Goal: Task Accomplishment & Management: Complete application form

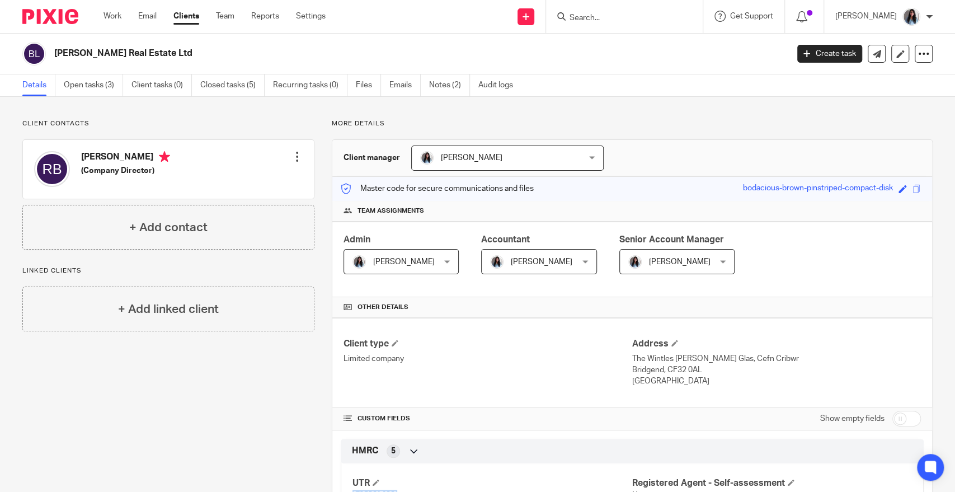
scroll to position [186, 0]
click at [609, 14] on input "Search" at bounding box center [618, 18] width 101 height 10
paste input "KINGHAN & CO LTD"
type input "KINGHAN & CO LTD"
click at [634, 51] on link at bounding box center [635, 43] width 139 height 17
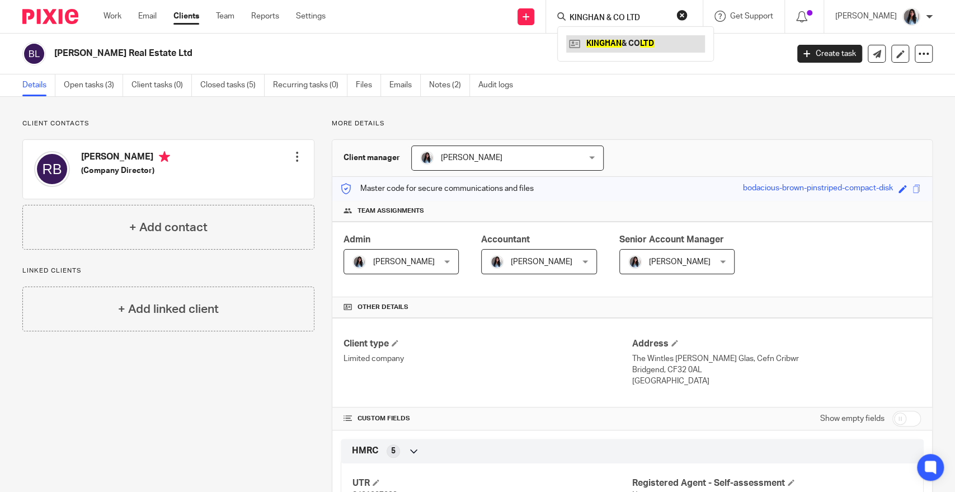
click at [634, 49] on link at bounding box center [635, 43] width 139 height 17
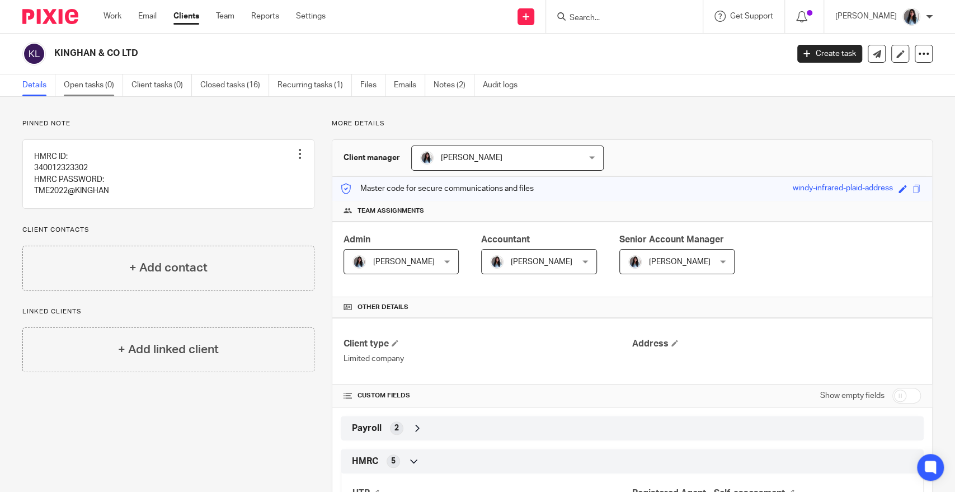
click at [99, 85] on link "Open tasks (0)" at bounding box center [93, 85] width 59 height 22
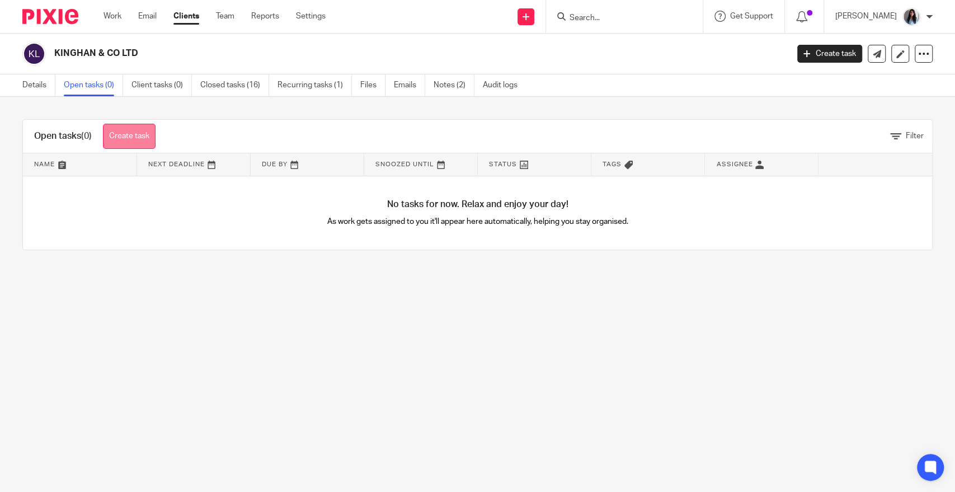
click at [147, 138] on link "Create task" at bounding box center [129, 136] width 53 height 25
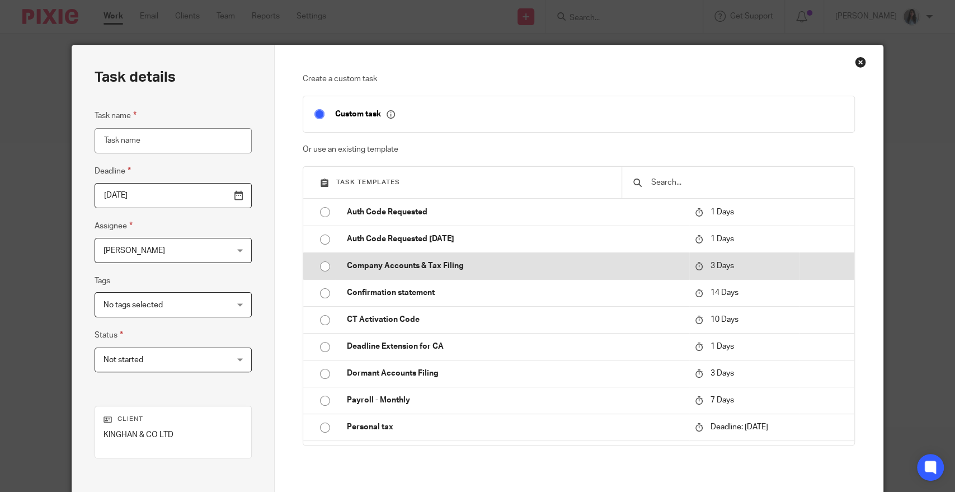
click at [389, 267] on p "Company Accounts & Tax Filing" at bounding box center [515, 265] width 336 height 11
type input "2025-09-21"
type input "Company Accounts & Tax Filing"
checkbox input "false"
radio input "true"
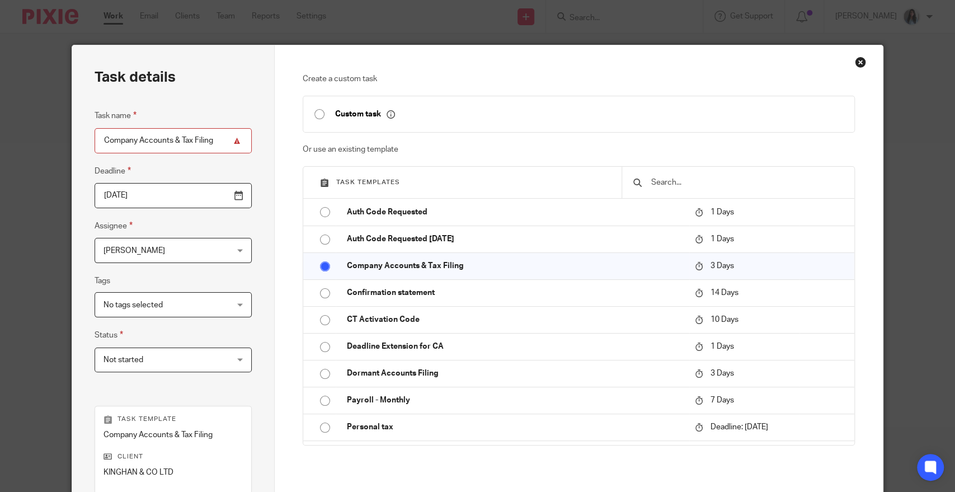
click at [218, 142] on input "Company Accounts & Tax Filing" at bounding box center [173, 140] width 157 height 25
click at [855, 61] on div "Close this dialog window" at bounding box center [860, 62] width 11 height 11
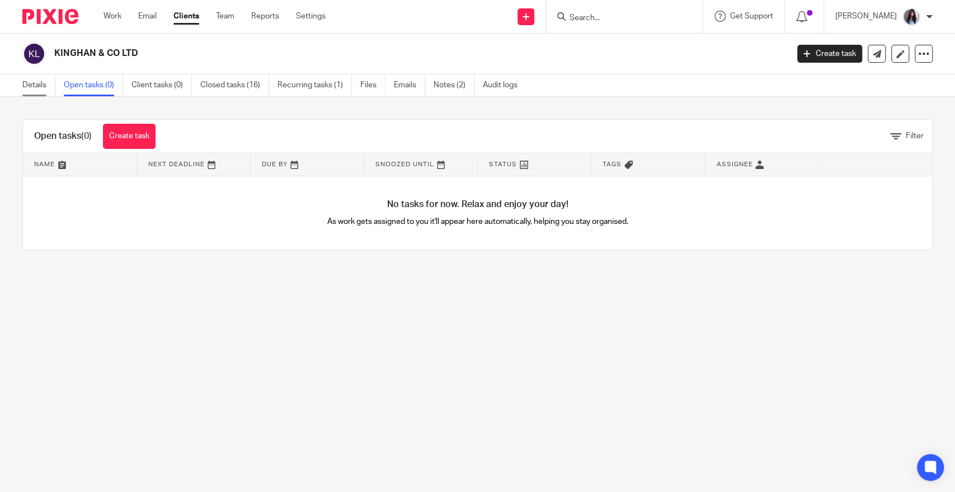
drag, startPoint x: 39, startPoint y: 78, endPoint x: 47, endPoint y: 88, distance: 13.5
click at [39, 78] on link "Details" at bounding box center [38, 85] width 33 height 22
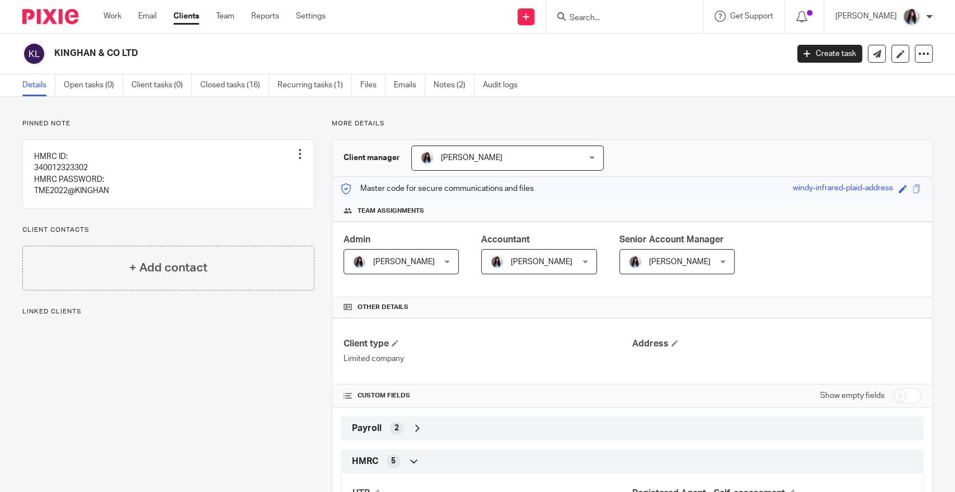
scroll to position [373, 0]
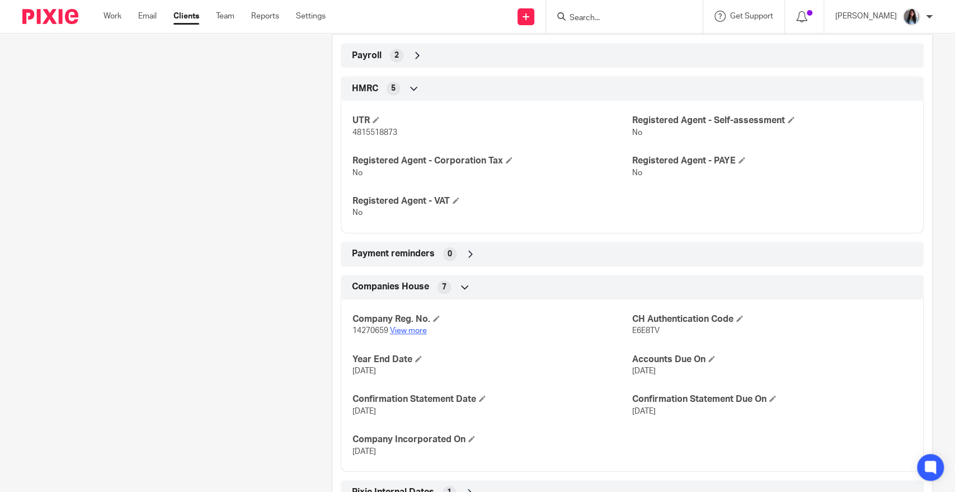
click at [402, 327] on link "View more" at bounding box center [408, 331] width 37 height 8
drag, startPoint x: 215, startPoint y: 253, endPoint x: 262, endPoint y: 199, distance: 72.6
click at [215, 245] on div "Pinned note HMRC ID: 340012323302 HMRC PASSWORD: TME2022@KINGHAN Unpin note Edi…" at bounding box center [159, 147] width 309 height 800
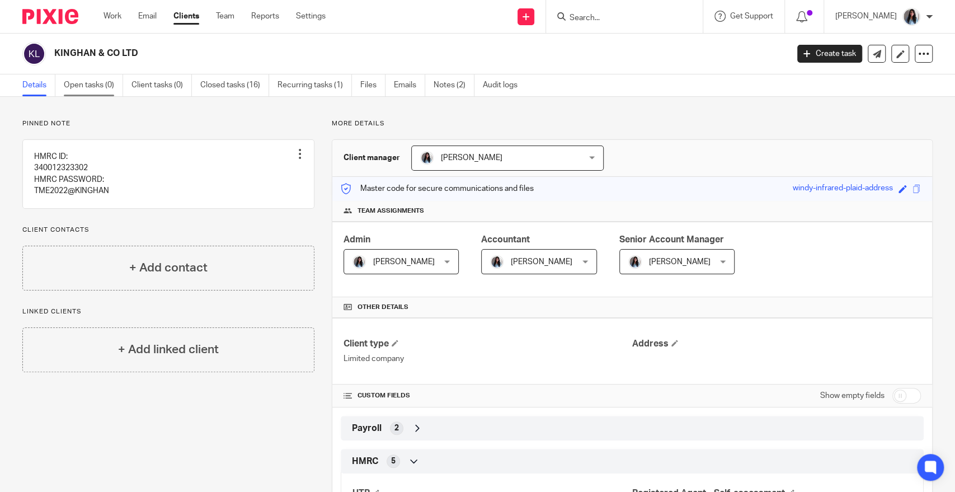
click at [98, 82] on link "Open tasks (0)" at bounding box center [93, 85] width 59 height 22
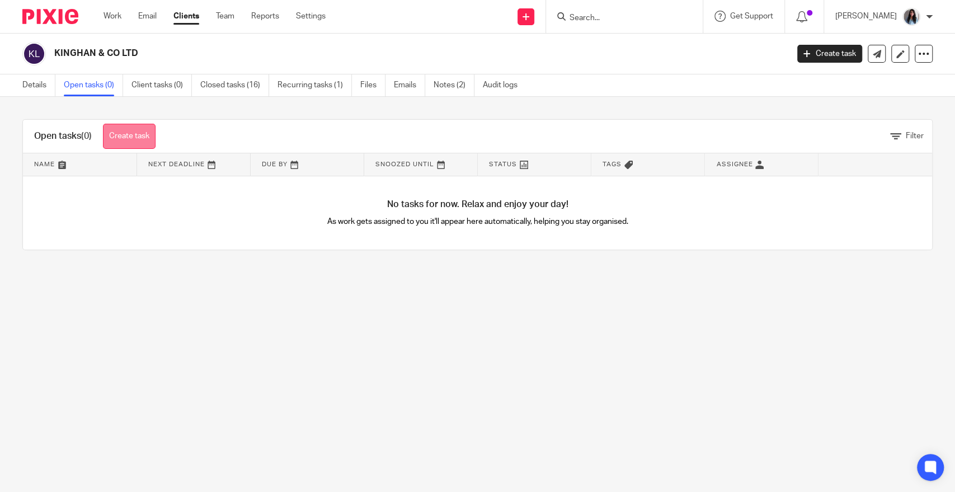
click at [130, 139] on link "Create task" at bounding box center [129, 136] width 53 height 25
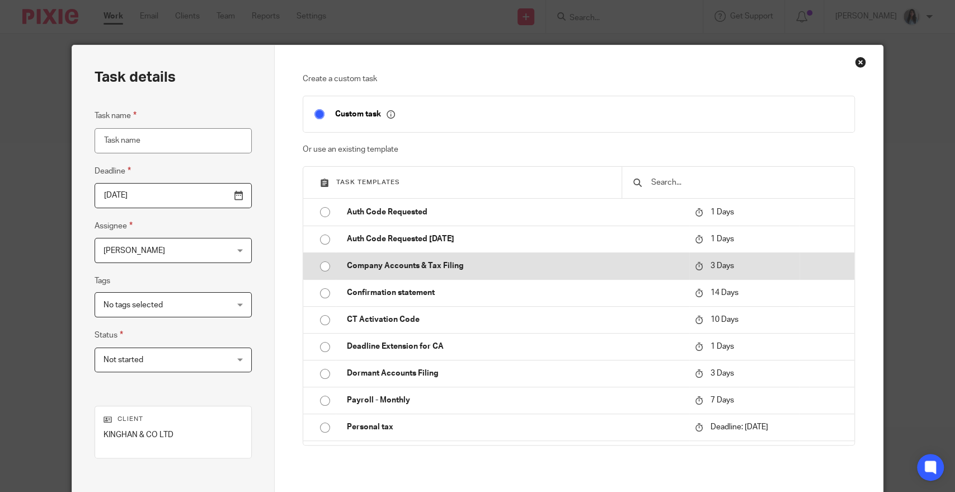
click at [371, 265] on p "Company Accounts & Tax Filing" at bounding box center [515, 265] width 336 height 11
type input "2025-09-21"
type input "Company Accounts & Tax Filing"
checkbox input "false"
radio input "true"
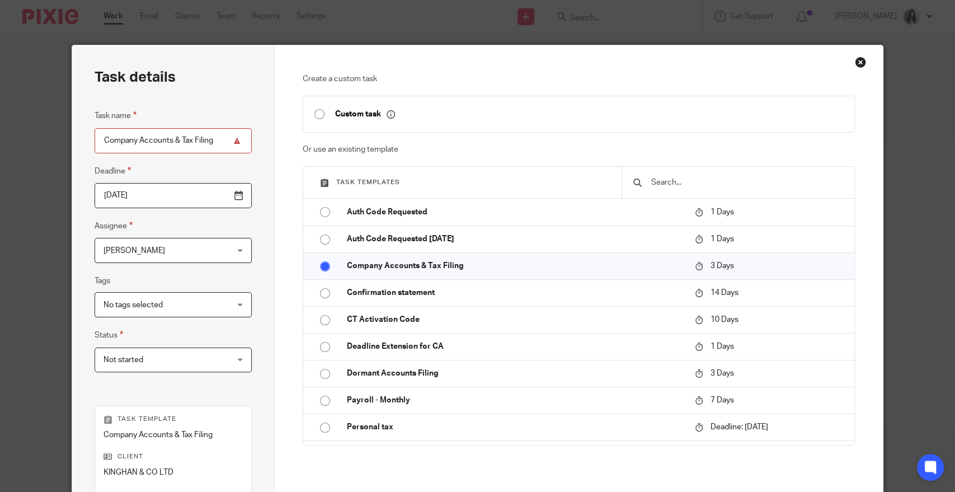
click at [217, 144] on input "Company Accounts & Tax Filing" at bounding box center [173, 140] width 157 height 25
type input "Company Accounts & Tax Filing (2024-25)"
drag, startPoint x: 161, startPoint y: 191, endPoint x: 163, endPoint y: 206, distance: 15.3
click at [161, 193] on input "2025-09-21" at bounding box center [173, 195] width 157 height 25
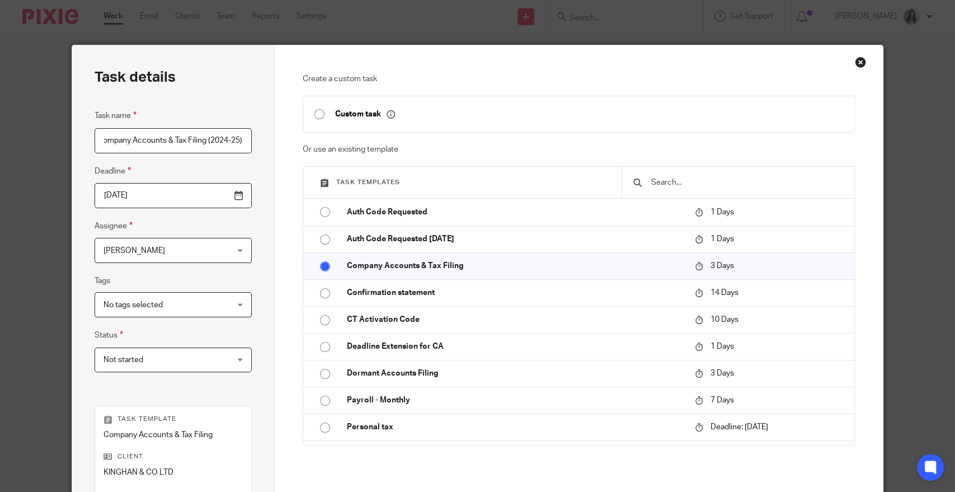
scroll to position [0, 0]
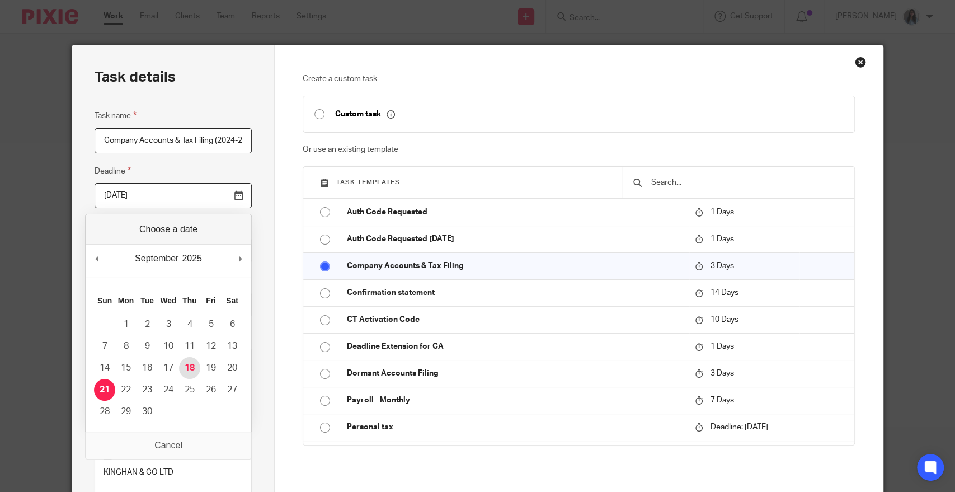
type input "2025-09-18"
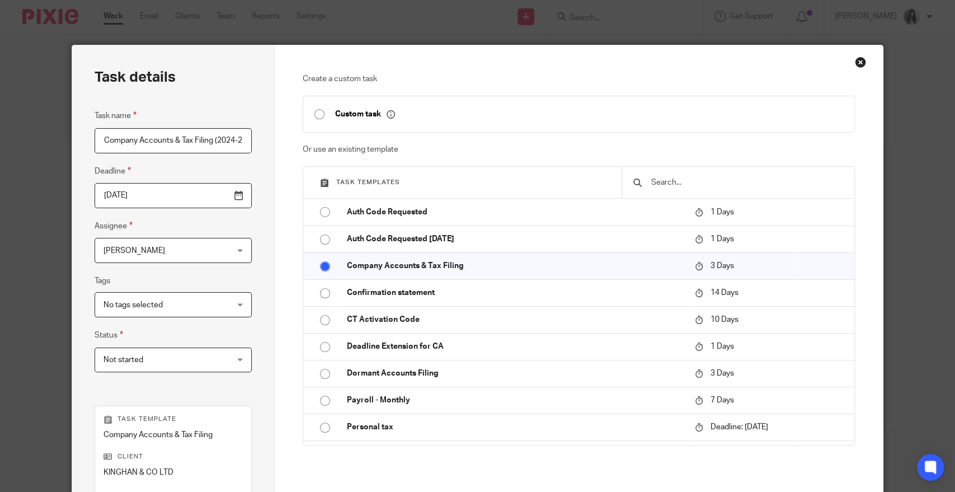
click at [165, 256] on span "[PERSON_NAME]" at bounding box center [162, 249] width 118 height 23
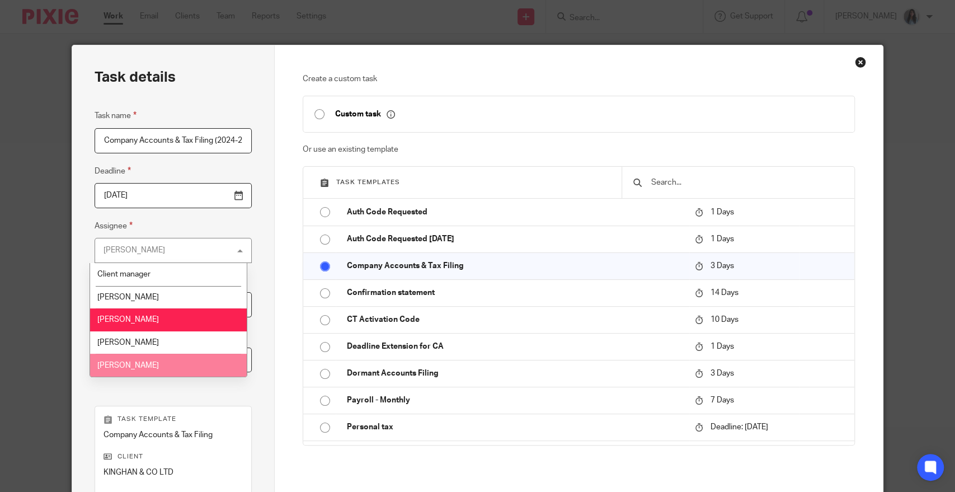
click at [139, 370] on li "[PERSON_NAME]" at bounding box center [168, 365] width 156 height 23
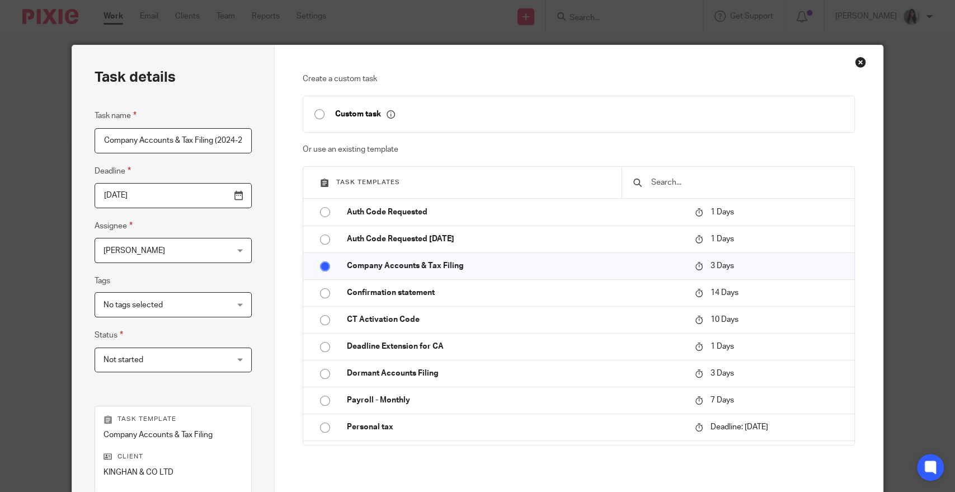
scroll to position [169, 0]
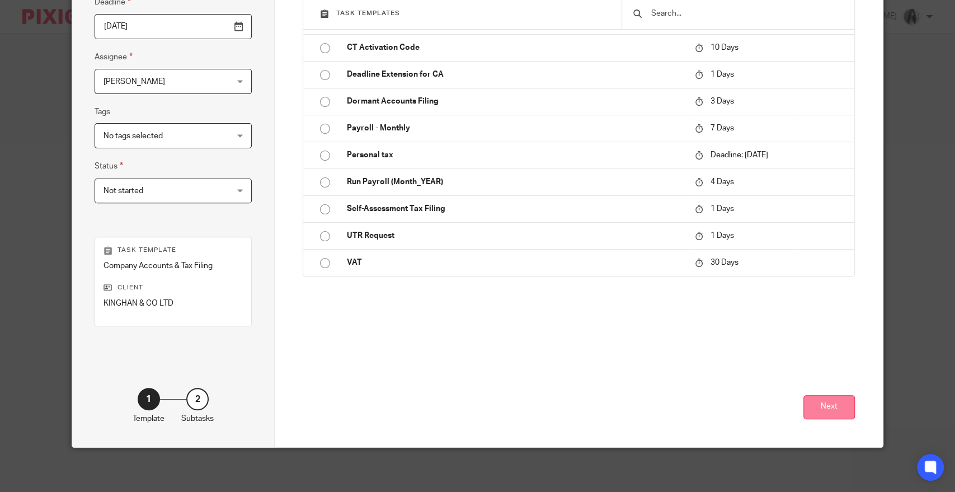
click at [814, 402] on button "Next" at bounding box center [828, 407] width 51 height 24
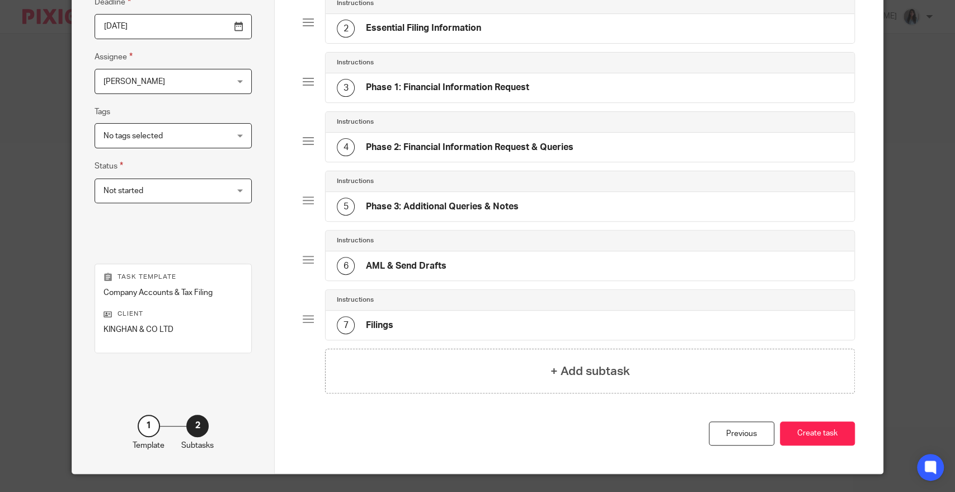
scroll to position [194, 0]
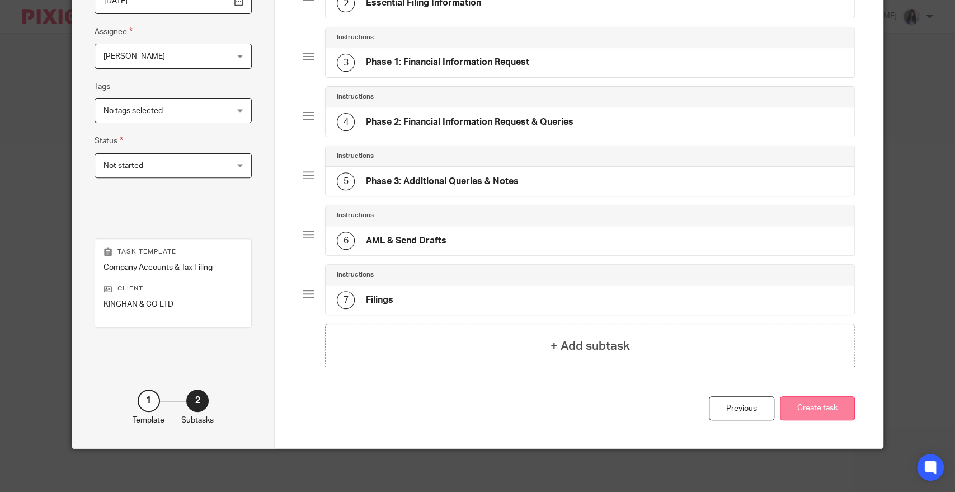
click at [796, 404] on button "Create task" at bounding box center [817, 408] width 75 height 24
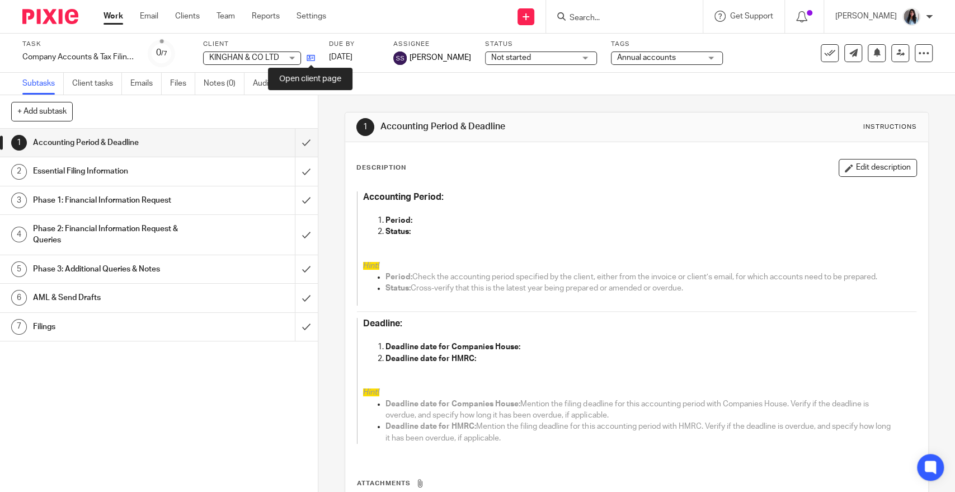
click at [311, 57] on icon at bounding box center [311, 58] width 8 height 8
click at [173, 404] on div "1 Accounting Period & Deadline 2 Essential Filing Information 3 Phase 1: Financ…" at bounding box center [159, 310] width 318 height 363
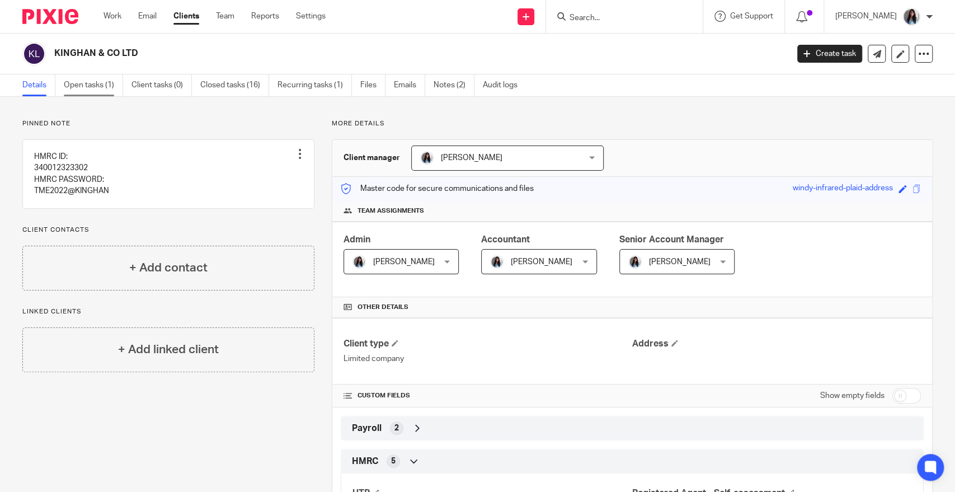
click at [98, 81] on link "Open tasks (1)" at bounding box center [93, 85] width 59 height 22
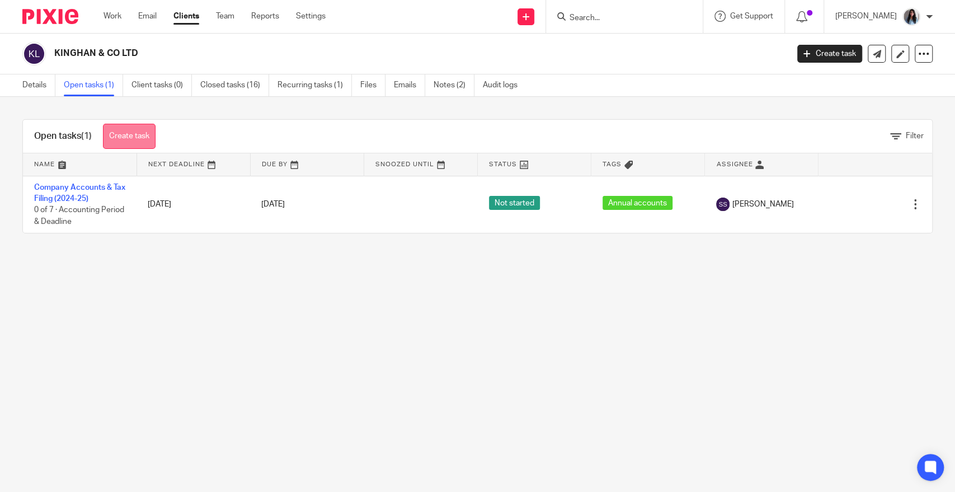
click at [148, 144] on link "Create task" at bounding box center [129, 136] width 53 height 25
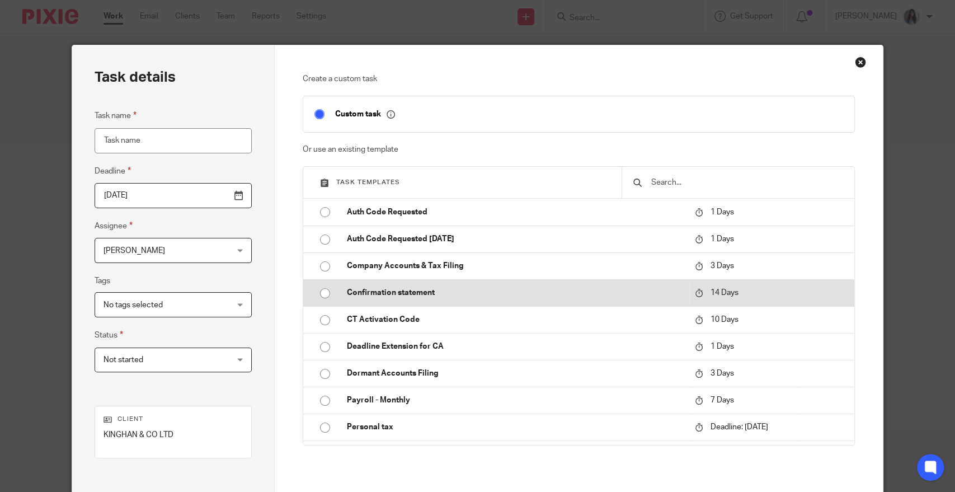
click at [394, 293] on p "Confirmation statement" at bounding box center [515, 292] width 336 height 11
type input "2025-10-02"
type input "Confirmation statement"
checkbox input "false"
radio input "true"
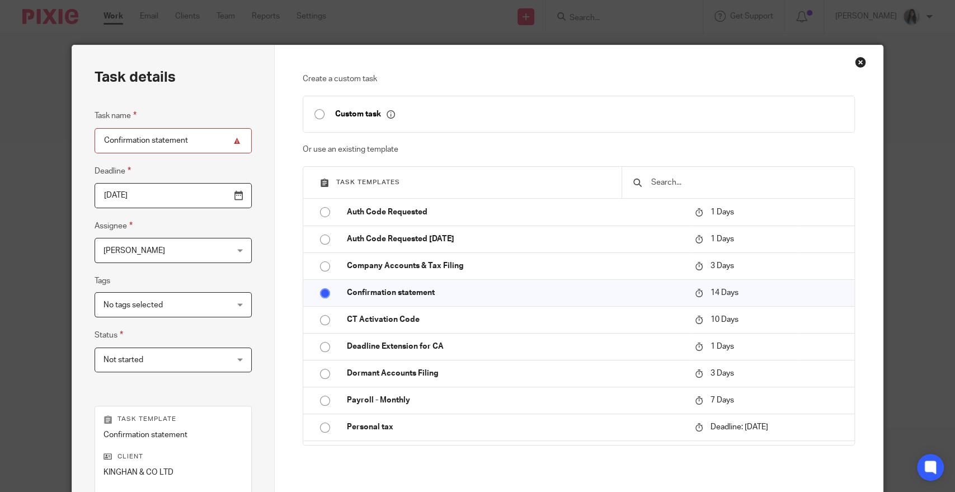
click at [206, 148] on input "Confirmation statement" at bounding box center [173, 140] width 157 height 25
type input "Confirmation statement (2024-25)"
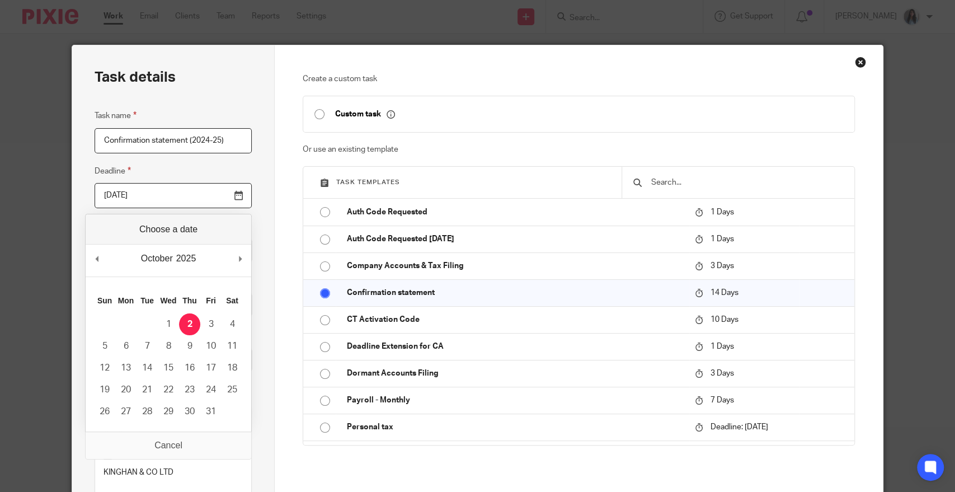
click at [216, 191] on input "2025-10-02" at bounding box center [173, 195] width 157 height 25
type input "2025-09-18"
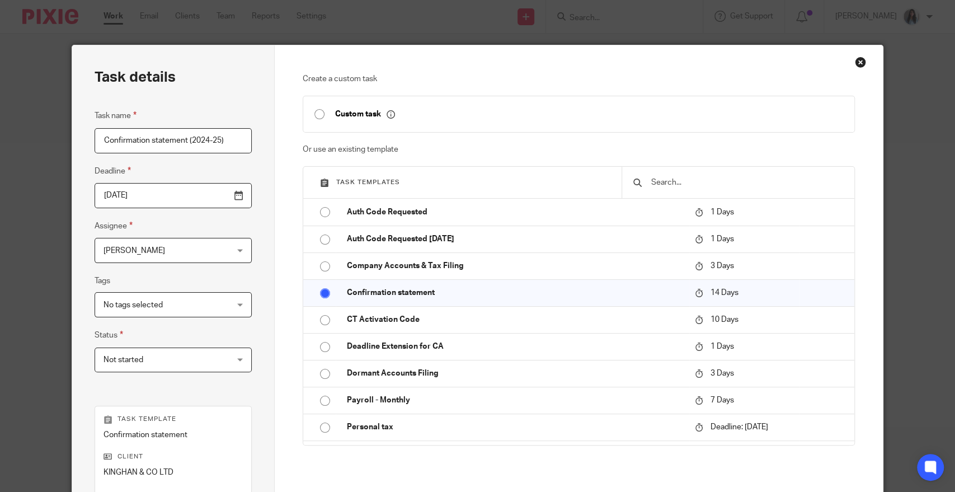
click at [159, 263] on div "Task name Confirmation statement (2024-25) Deadline 2025-09-18 Assignee Kajal A…" at bounding box center [173, 246] width 157 height 274
click at [161, 256] on span "[PERSON_NAME]" at bounding box center [162, 249] width 118 height 23
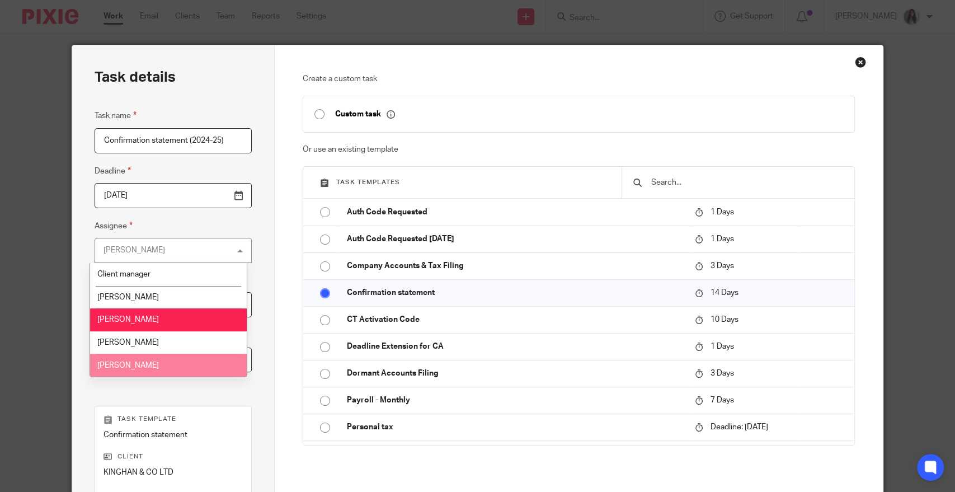
click at [144, 367] on span "[PERSON_NAME]" at bounding box center [128, 365] width 62 height 8
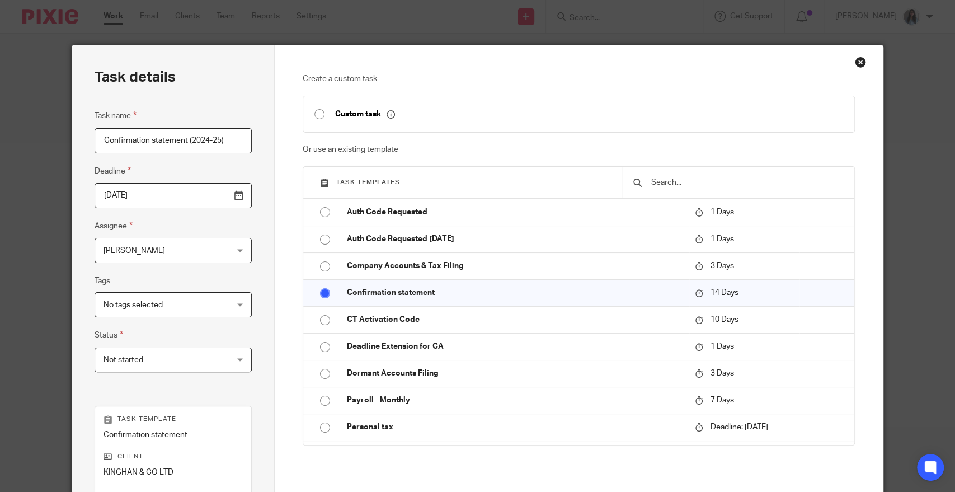
scroll to position [169, 0]
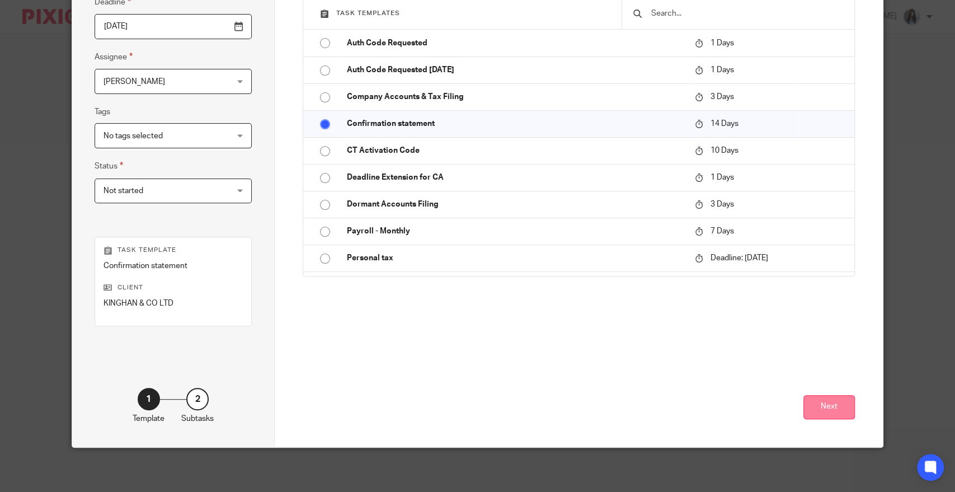
click at [825, 406] on button "Next" at bounding box center [828, 407] width 51 height 24
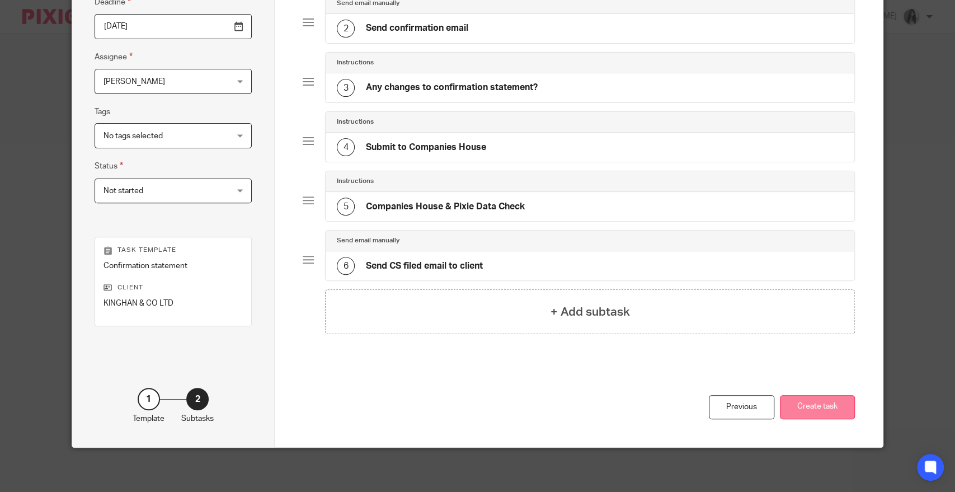
click at [817, 406] on button "Create task" at bounding box center [817, 407] width 75 height 24
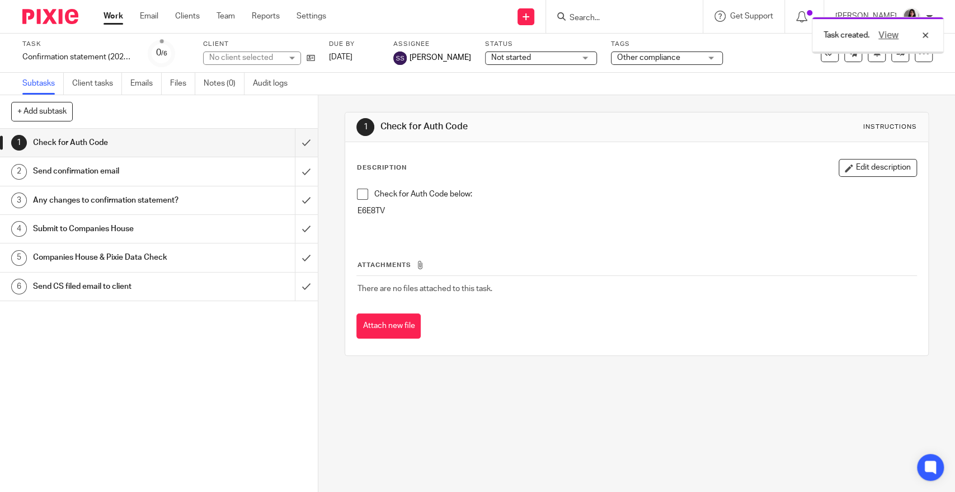
click at [153, 207] on h1 "Any changes to confirmation statement?" at bounding box center [116, 200] width 167 height 17
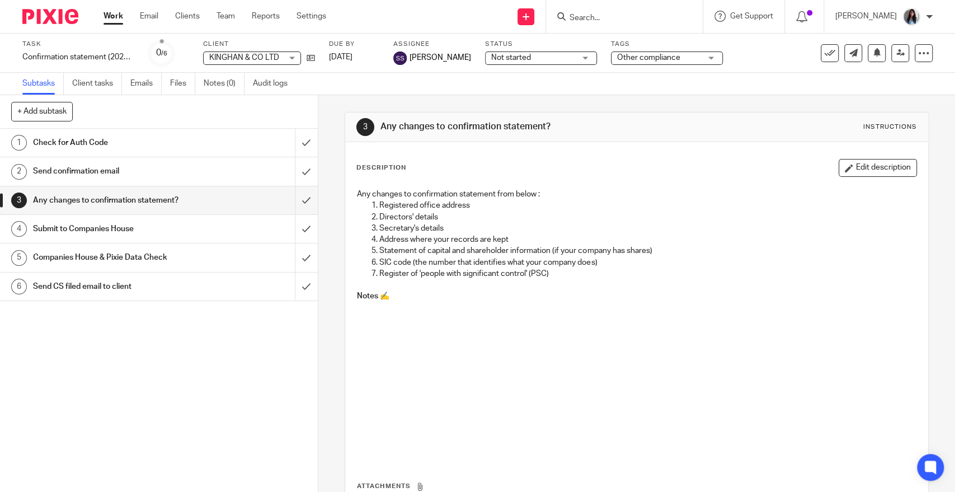
click at [163, 176] on h1 "Send confirmation email" at bounding box center [116, 171] width 167 height 17
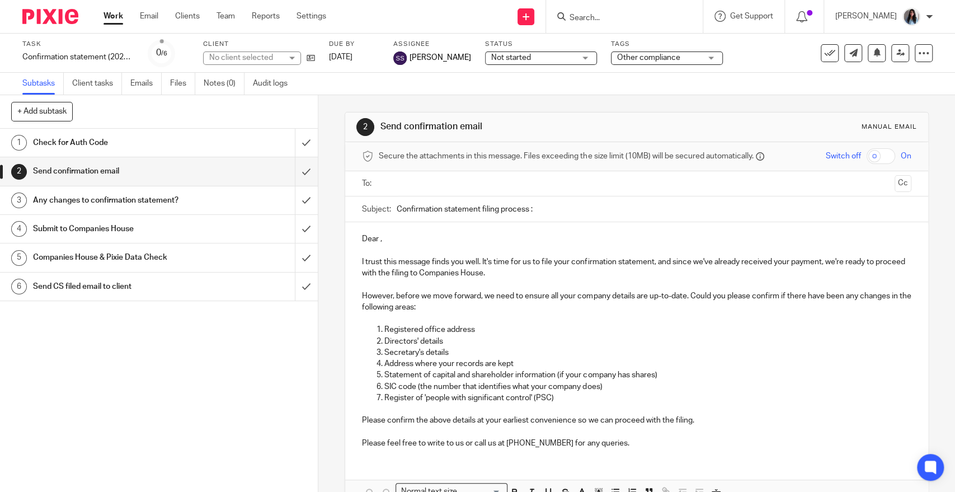
scroll to position [64, 0]
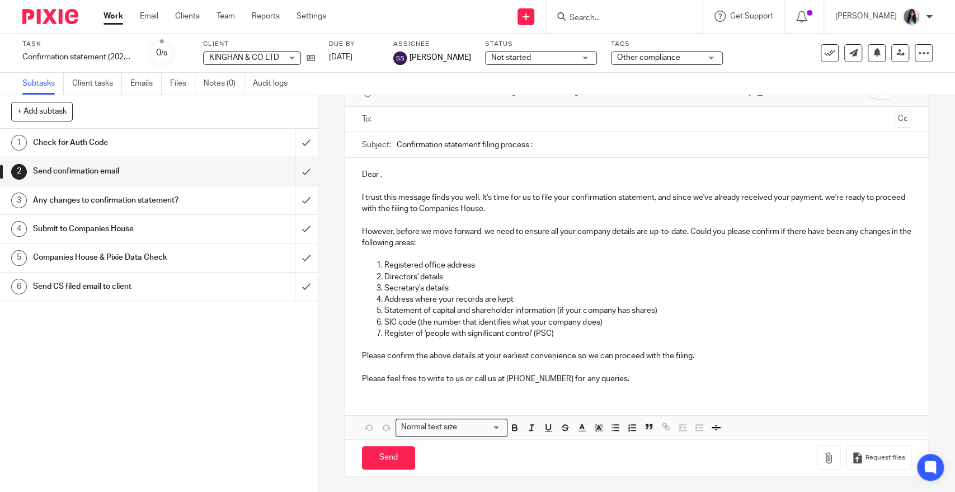
click at [619, 12] on form at bounding box center [627, 17] width 119 height 14
click at [613, 28] on div at bounding box center [624, 16] width 157 height 33
click at [614, 20] on input "Search" at bounding box center [618, 18] width 101 height 10
type input "Emotion"
click at [636, 36] on link at bounding box center [635, 43] width 139 height 17
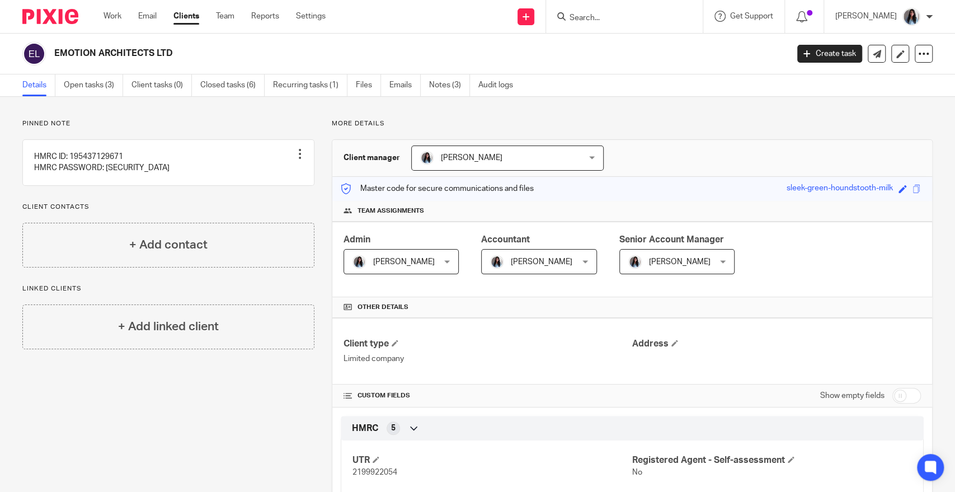
click at [105, 85] on link "Open tasks (3)" at bounding box center [93, 85] width 59 height 22
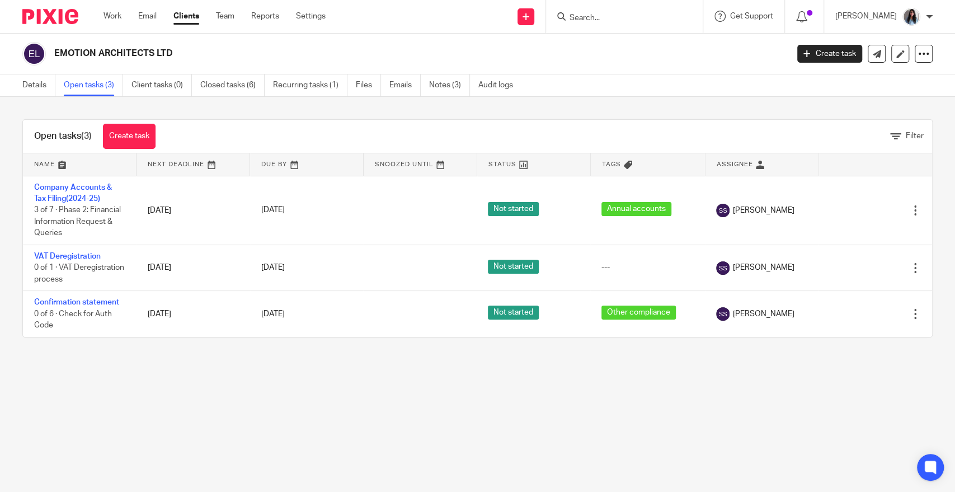
click at [21, 91] on div "Details Open tasks (3) Client tasks (0) Closed tasks (6) Recurring tasks (1) Fi…" at bounding box center [270, 85] width 541 height 22
click at [30, 89] on link "Details" at bounding box center [38, 85] width 33 height 22
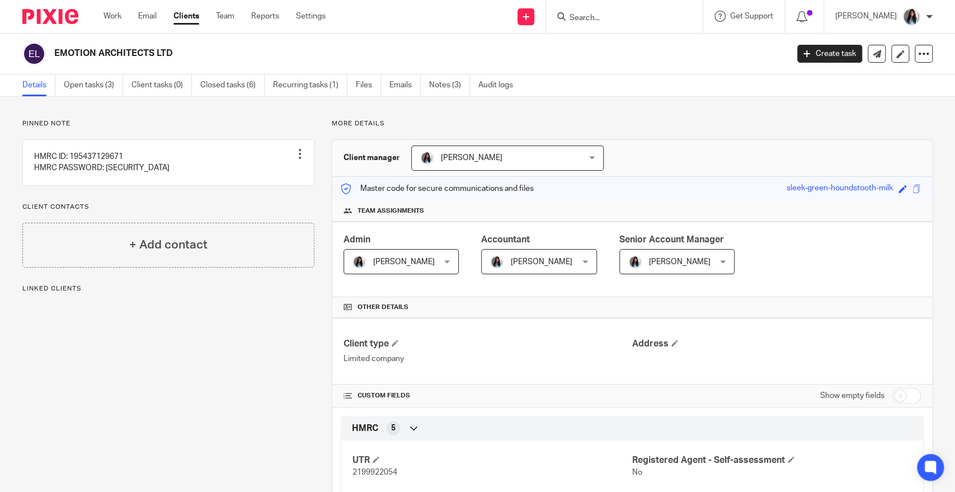
scroll to position [449, 0]
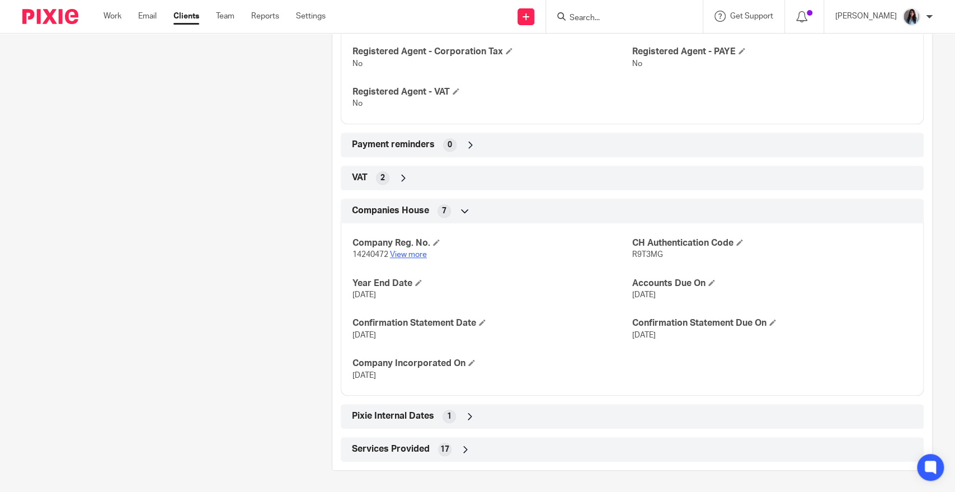
click at [416, 254] on link "View more" at bounding box center [408, 255] width 37 height 8
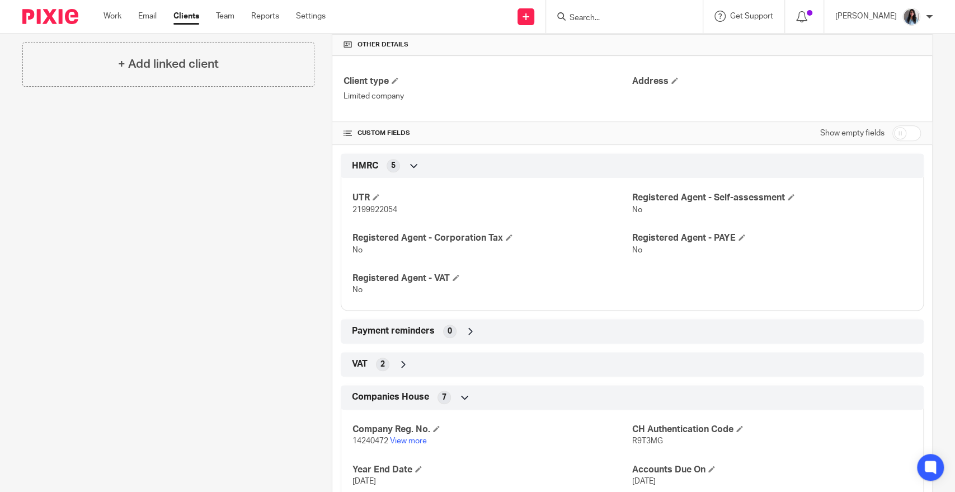
click at [611, 19] on input "Search" at bounding box center [618, 18] width 101 height 10
type input "PINNA"
click button "submit" at bounding box center [0, 0] width 0 height 0
click at [663, 42] on link at bounding box center [645, 43] width 159 height 17
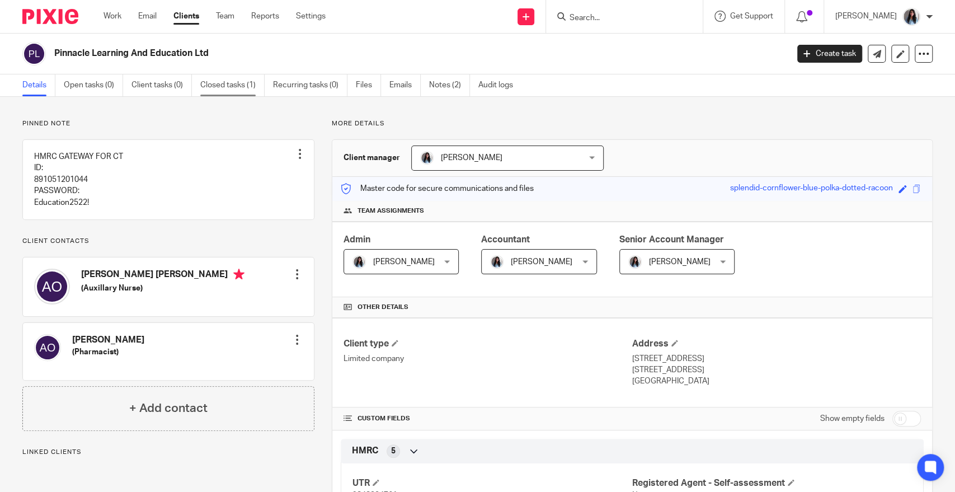
click at [224, 87] on link "Closed tasks (1)" at bounding box center [232, 85] width 64 height 22
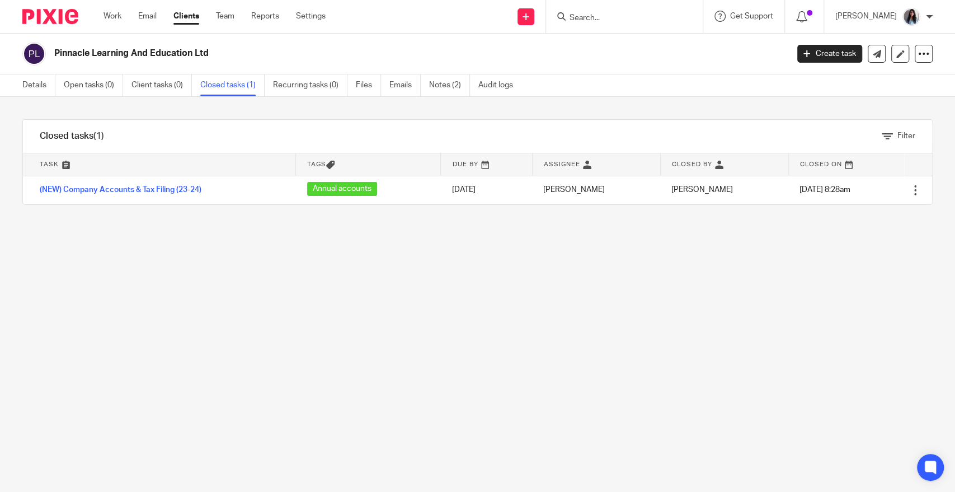
click at [322, 265] on div "Filter tasks Only show tasks matching all of these conditions 1 Task name Is Is…" at bounding box center [477, 294] width 955 height 395
click at [566, 18] on icon at bounding box center [561, 16] width 8 height 8
click at [596, 18] on input "Search" at bounding box center [618, 18] width 101 height 10
type input "PLAN"
click button "submit" at bounding box center [0, 0] width 0 height 0
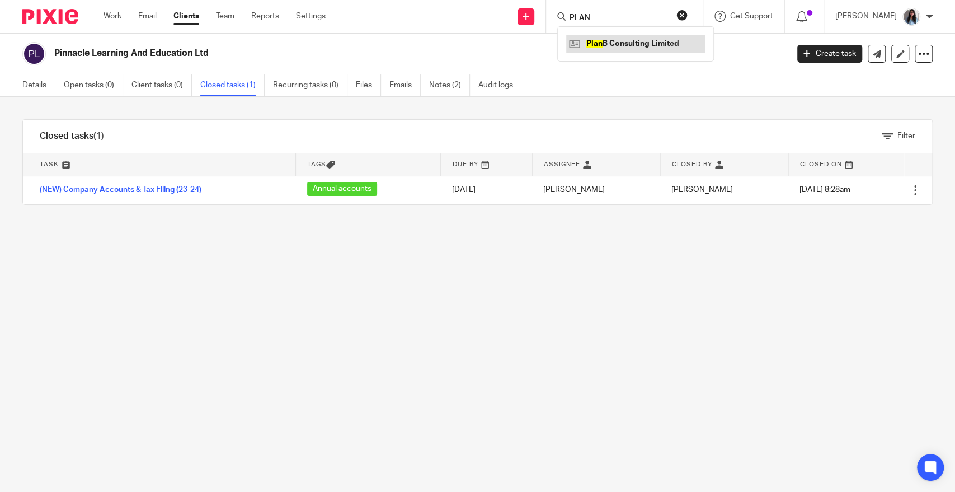
click at [637, 39] on link at bounding box center [635, 43] width 139 height 17
click at [657, 34] on div "[MEDICAL_DATA] Consulting Limited" at bounding box center [635, 43] width 157 height 35
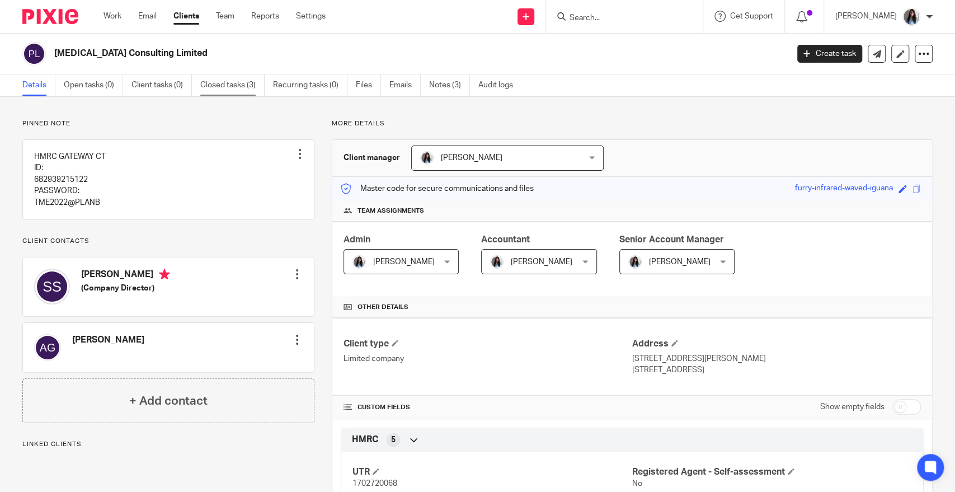
click at [222, 86] on link "Closed tasks (3)" at bounding box center [232, 85] width 64 height 22
